Goal: Information Seeking & Learning: Check status

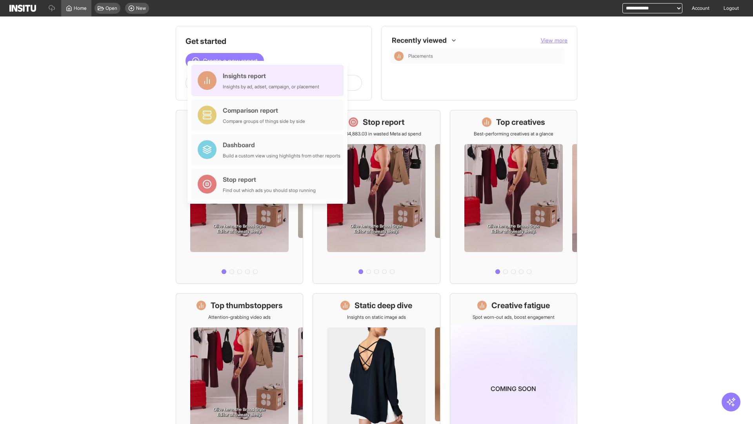
click at [269, 80] on div "Insights report Insights by ad, adset, campaign, or placement" at bounding box center [271, 80] width 96 height 19
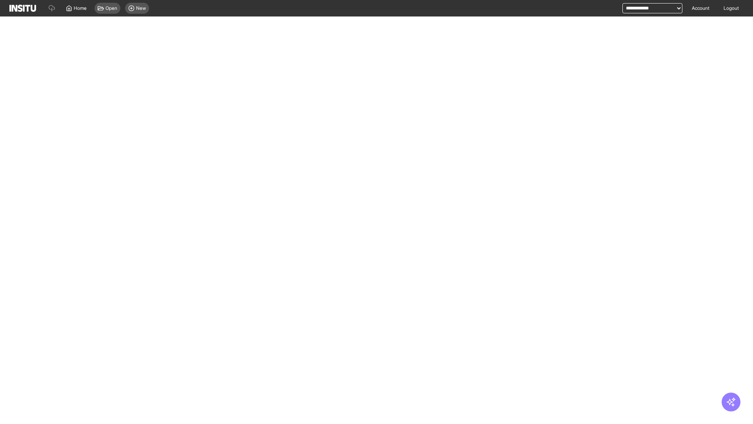
select select "**"
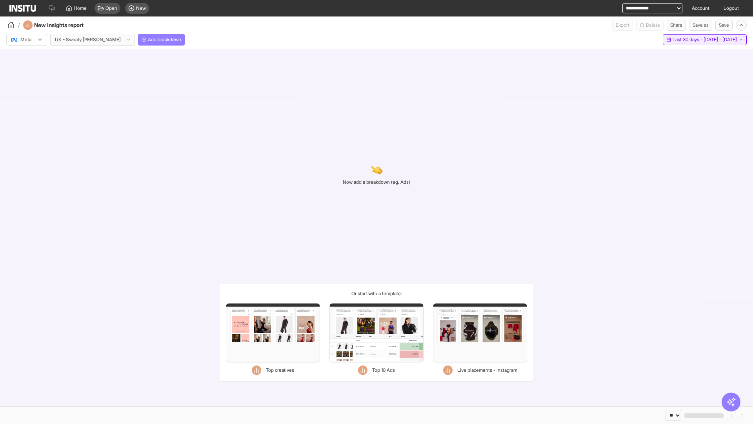
click at [687, 40] on span "Last 30 days - [DATE] - [DATE]" at bounding box center [705, 39] width 64 height 6
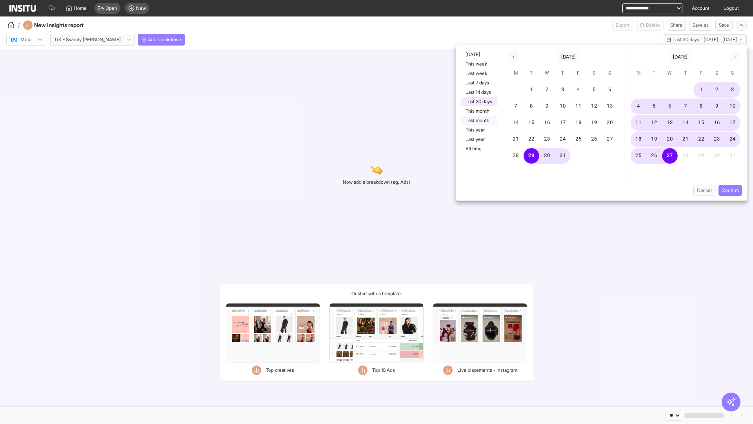
click at [478, 120] on button "Last month" at bounding box center [479, 120] width 36 height 9
